Goal: Navigation & Orientation: Find specific page/section

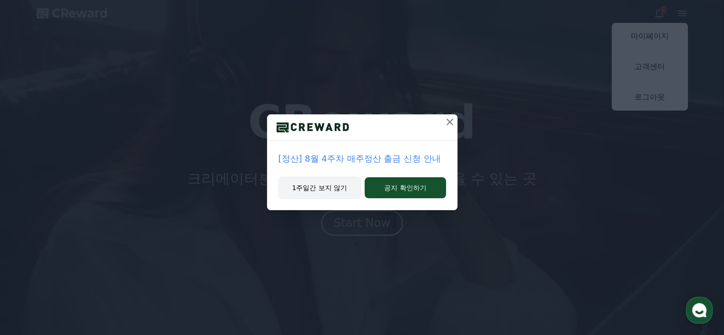
click at [317, 187] on button "1주일간 보지 않기" at bounding box center [319, 188] width 83 height 22
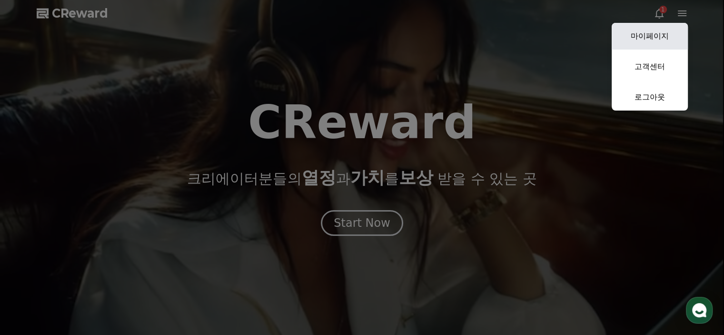
click at [655, 37] on link "마이페이지" at bounding box center [649, 36] width 76 height 27
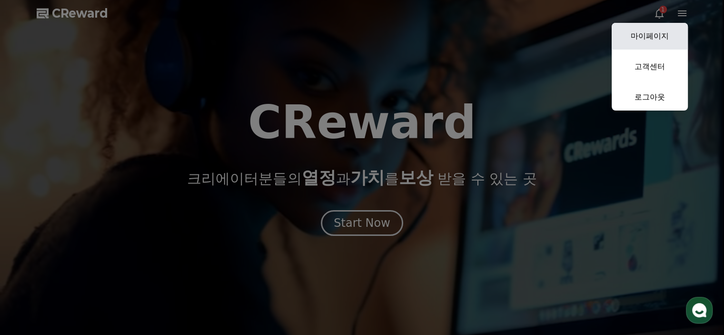
select select "**********"
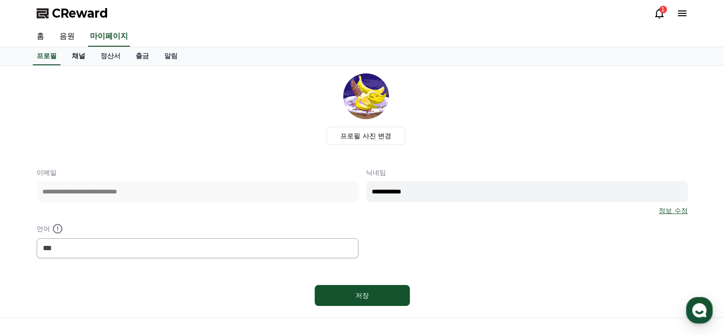
click at [76, 55] on link "채널" at bounding box center [78, 56] width 29 height 18
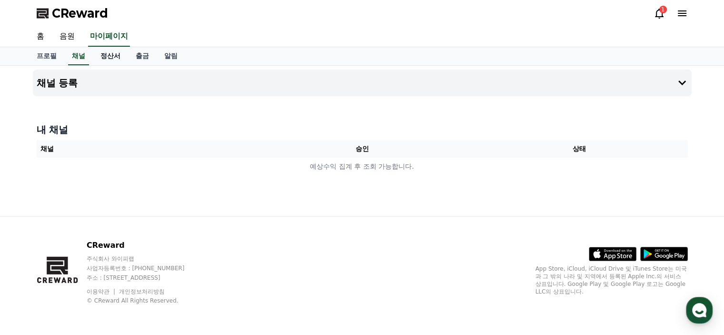
click at [110, 56] on link "정산서" at bounding box center [110, 56] width 35 height 18
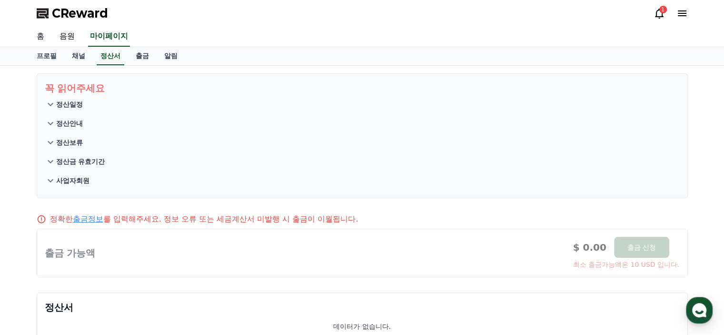
click at [43, 39] on link "홈" at bounding box center [40, 37] width 23 height 20
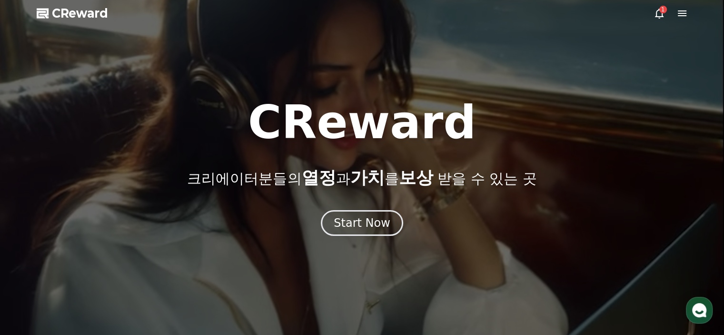
click at [660, 14] on icon at bounding box center [658, 13] width 11 height 11
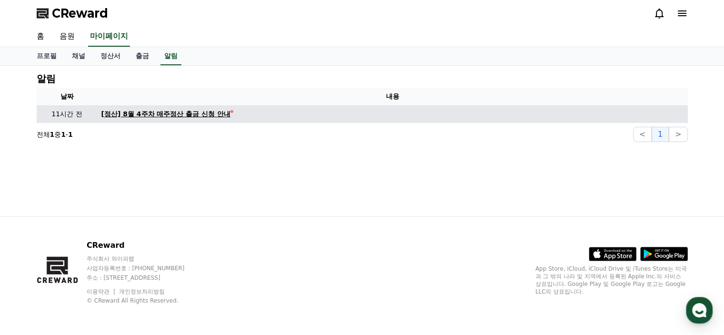
click at [150, 112] on div "[정산] 8월 4주차 매주정산 출금 신청 안내" at bounding box center [165, 114] width 129 height 10
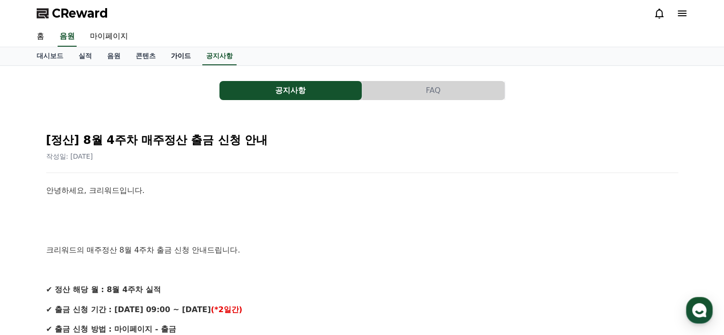
click at [183, 56] on link "가이드" at bounding box center [180, 56] width 35 height 18
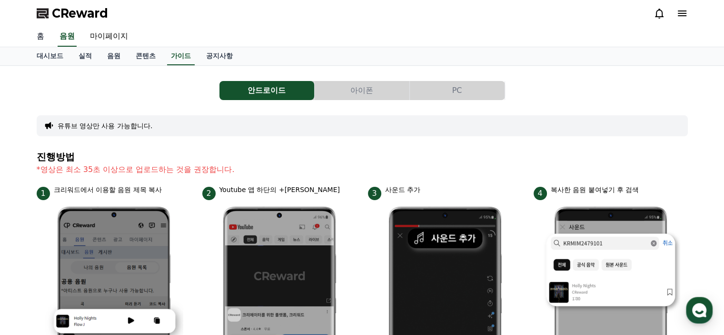
click at [37, 37] on link "홈" at bounding box center [40, 37] width 23 height 20
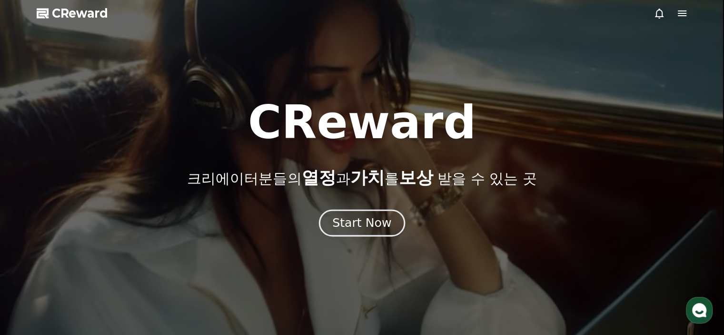
click at [371, 229] on div "Start Now" at bounding box center [361, 223] width 59 height 16
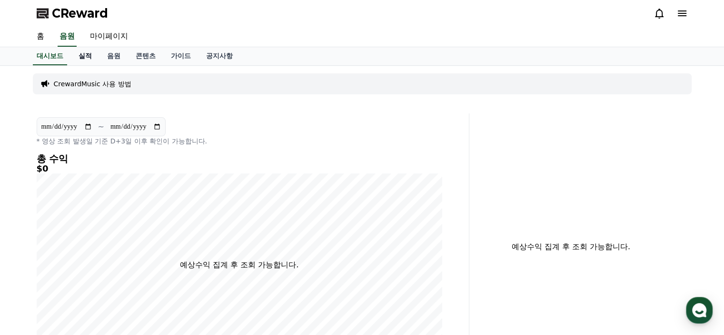
click at [86, 57] on link "실적" at bounding box center [85, 56] width 29 height 18
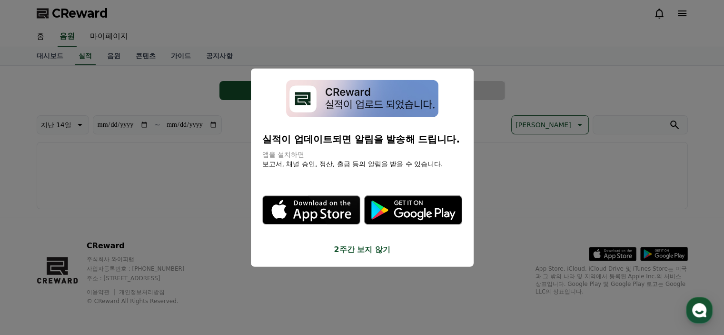
click at [359, 249] on button "2주간 보지 않기" at bounding box center [362, 249] width 200 height 11
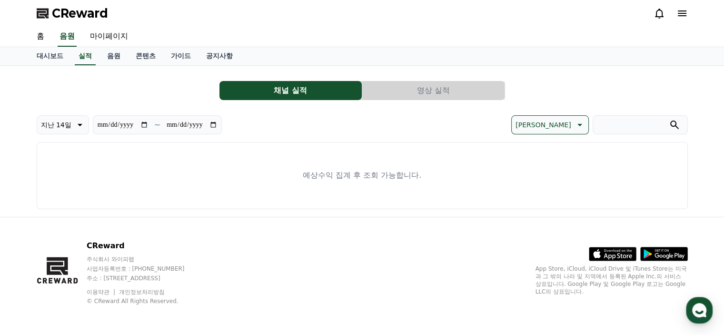
click at [325, 88] on button "채널 실적" at bounding box center [290, 90] width 142 height 19
click at [77, 125] on icon at bounding box center [78, 124] width 11 height 11
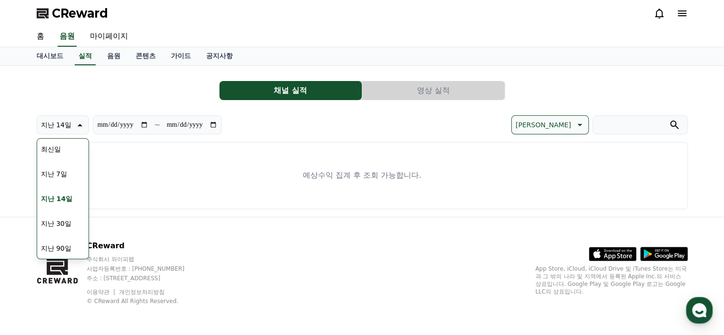
click at [54, 198] on button "지난 14일" at bounding box center [56, 198] width 39 height 21
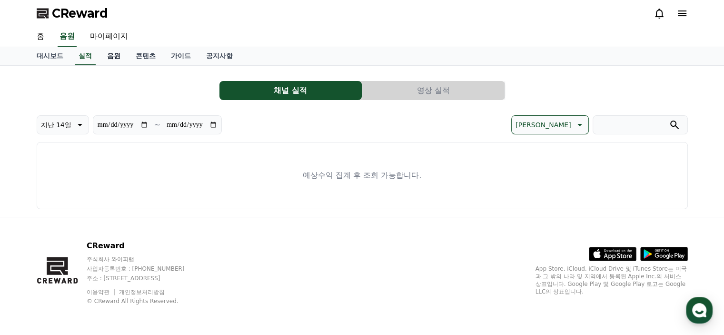
click at [113, 58] on link "음원" at bounding box center [113, 56] width 29 height 18
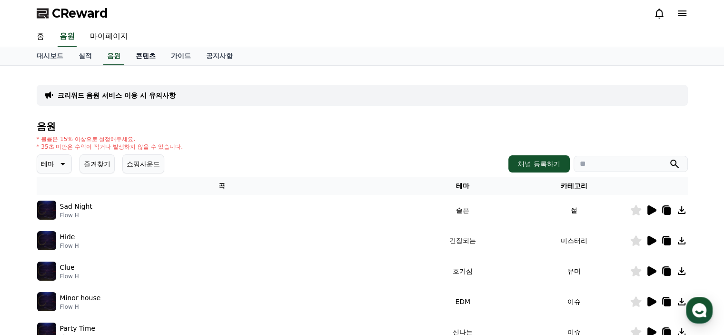
click at [150, 57] on link "콘텐츠" at bounding box center [145, 56] width 35 height 18
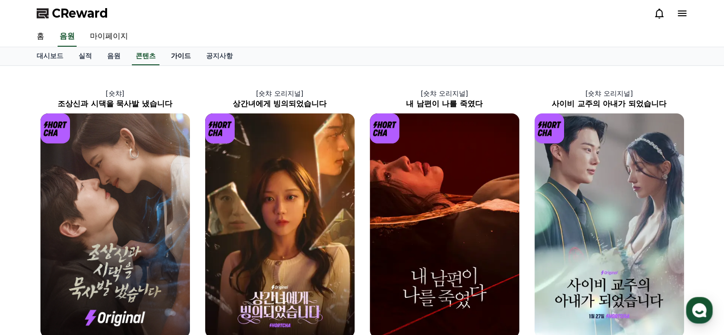
click at [182, 55] on link "가이드" at bounding box center [180, 56] width 35 height 18
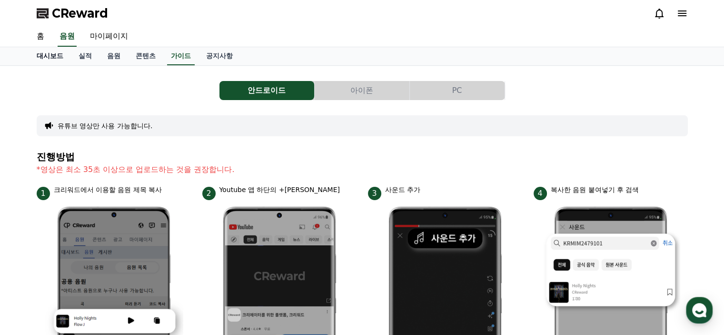
click at [46, 57] on link "대시보드" at bounding box center [50, 56] width 42 height 18
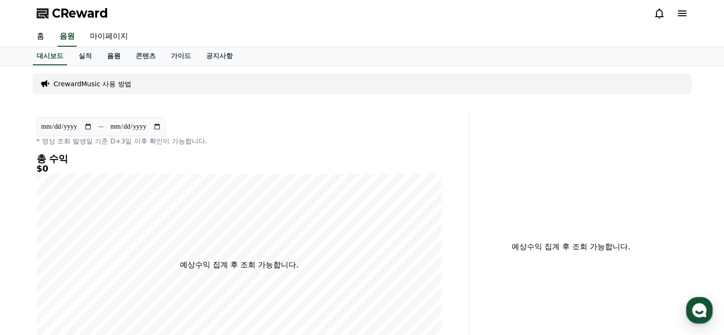
click at [108, 56] on link "음원" at bounding box center [113, 56] width 29 height 18
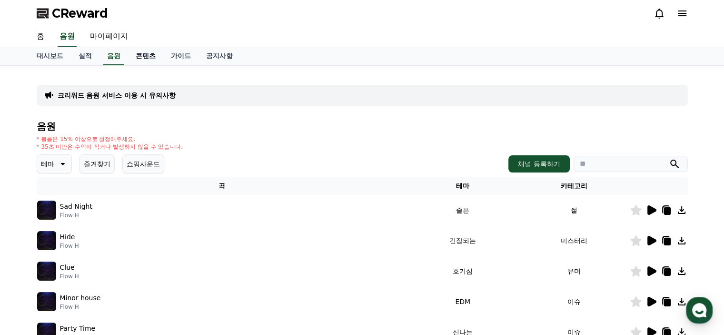
click at [147, 57] on link "콘텐츠" at bounding box center [145, 56] width 35 height 18
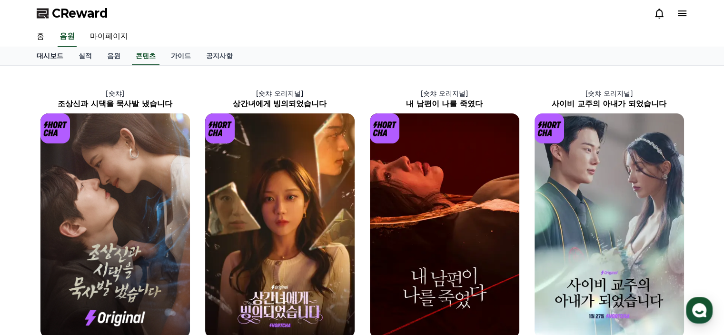
click at [55, 55] on link "대시보드" at bounding box center [50, 56] width 42 height 18
